Goal: Task Accomplishment & Management: Manage account settings

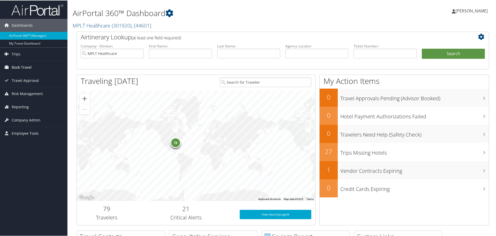
click at [33, 66] on link "Book Travel" at bounding box center [33, 66] width 67 height 13
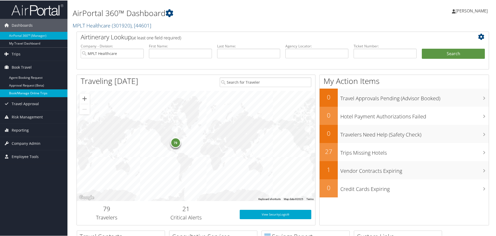
click at [37, 92] on link "Book/Manage Online Trips" at bounding box center [33, 93] width 67 height 8
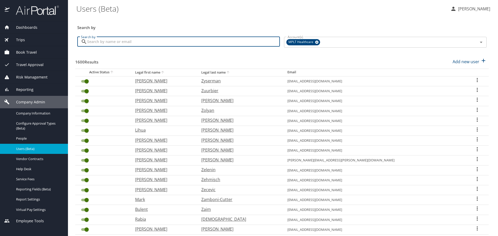
drag, startPoint x: 0, startPoint y: 0, endPoint x: 176, endPoint y: 42, distance: 181.3
click at [176, 42] on input "Search by" at bounding box center [183, 42] width 193 height 10
type input "e"
type input "Westerfield"
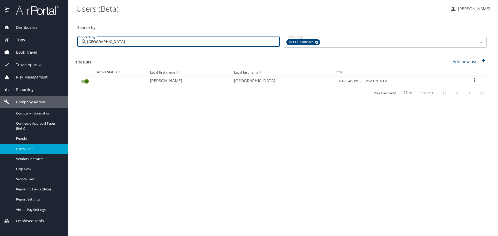
click at [175, 81] on p "Benjamin" at bounding box center [187, 81] width 74 height 6
select select "US"
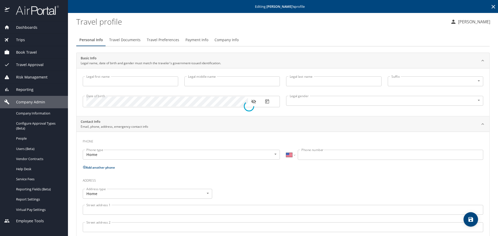
type input "Benjamin"
type input "P"
type input "Westerfield"
type input "Male"
type input "Jessica"
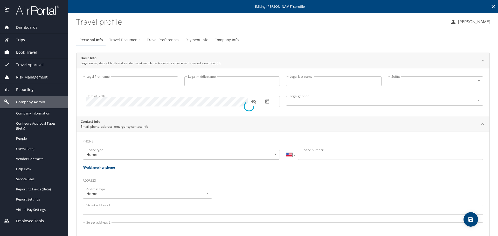
type input "Westerfield"
type input "(402) 740-0243"
select select "US"
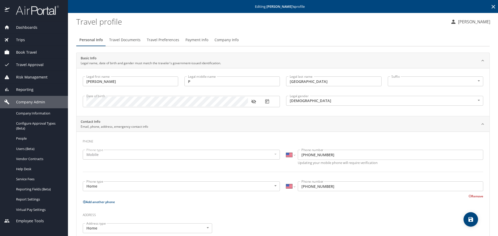
click at [171, 41] on span "Travel Preferences" at bounding box center [163, 40] width 32 height 6
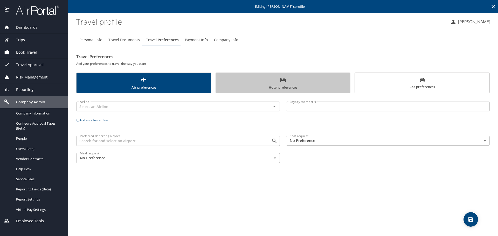
click at [274, 87] on span "Hotel preferences" at bounding box center [283, 84] width 128 height 14
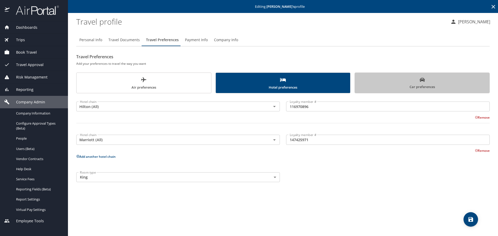
click at [357, 85] on button "Car preferences" at bounding box center [422, 83] width 135 height 21
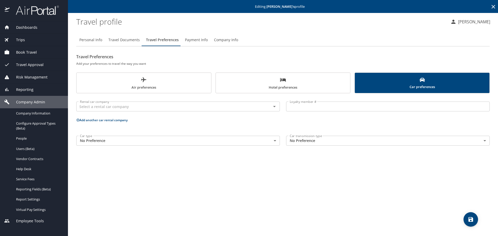
click at [245, 84] on span "Hotel preferences" at bounding box center [283, 84] width 128 height 14
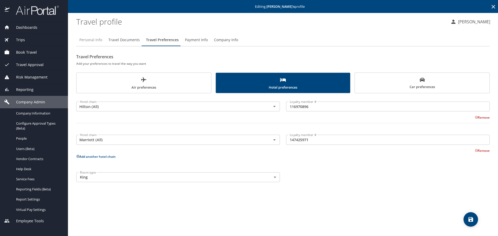
click at [95, 38] on span "Personal Info" at bounding box center [90, 40] width 23 height 6
select select "US"
